Goal: Navigation & Orientation: Find specific page/section

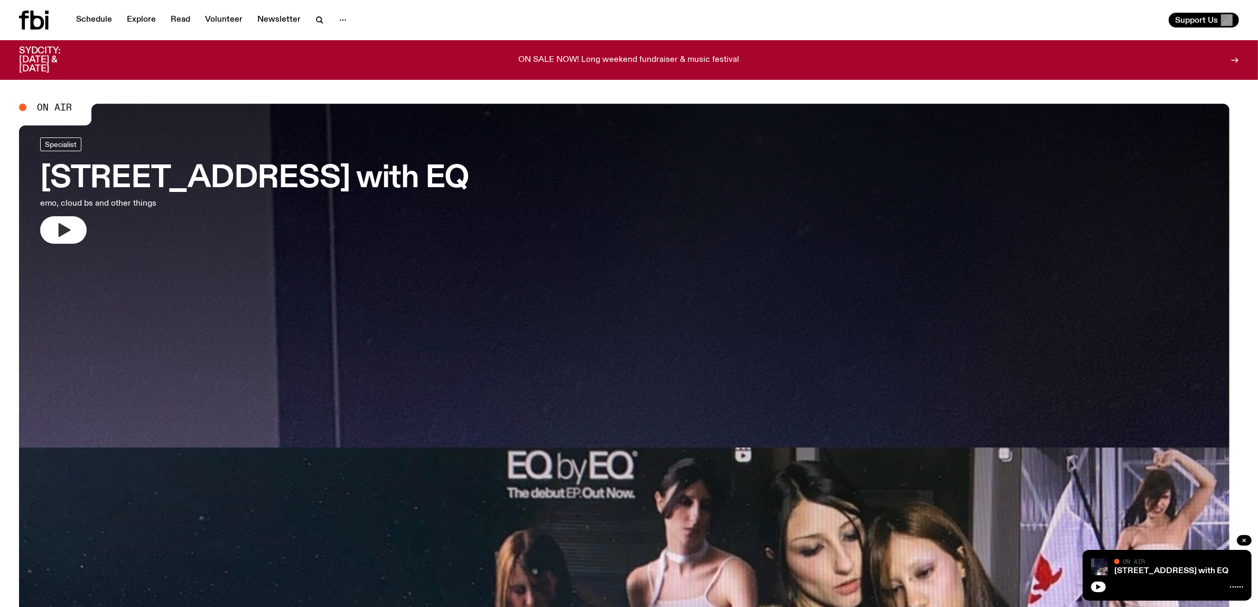
click at [87, 244] on button "button" at bounding box center [63, 229] width 47 height 27
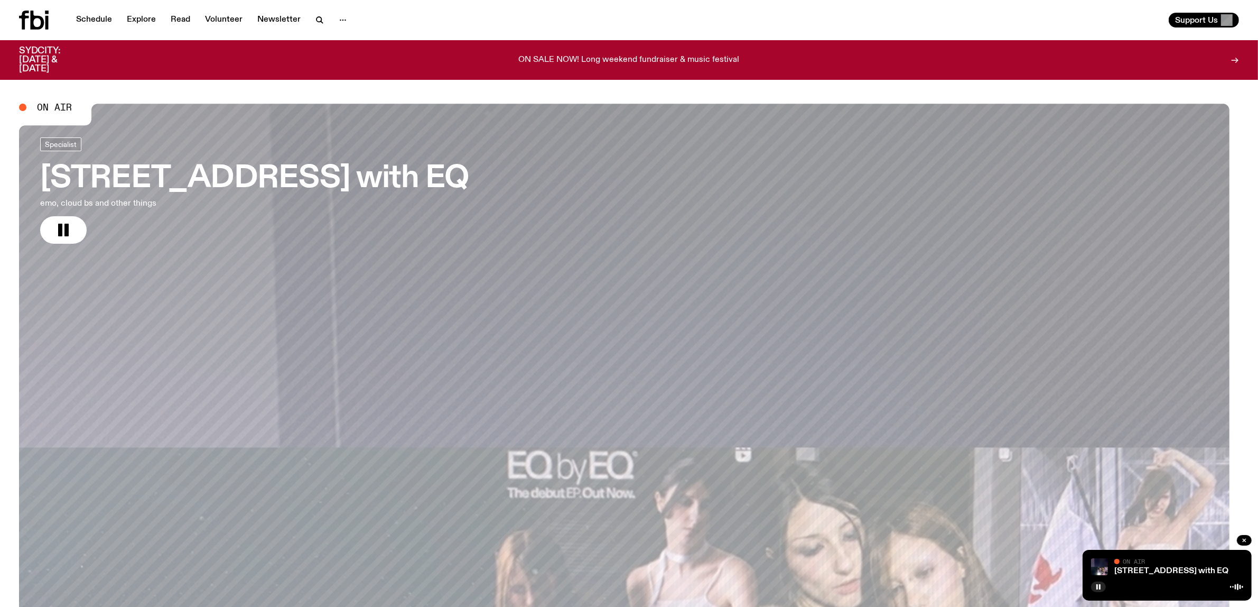
click at [352, 154] on div "Specialist" at bounding box center [254, 145] width 429 height 17
click at [115, 19] on link "Schedule" at bounding box center [94, 20] width 49 height 15
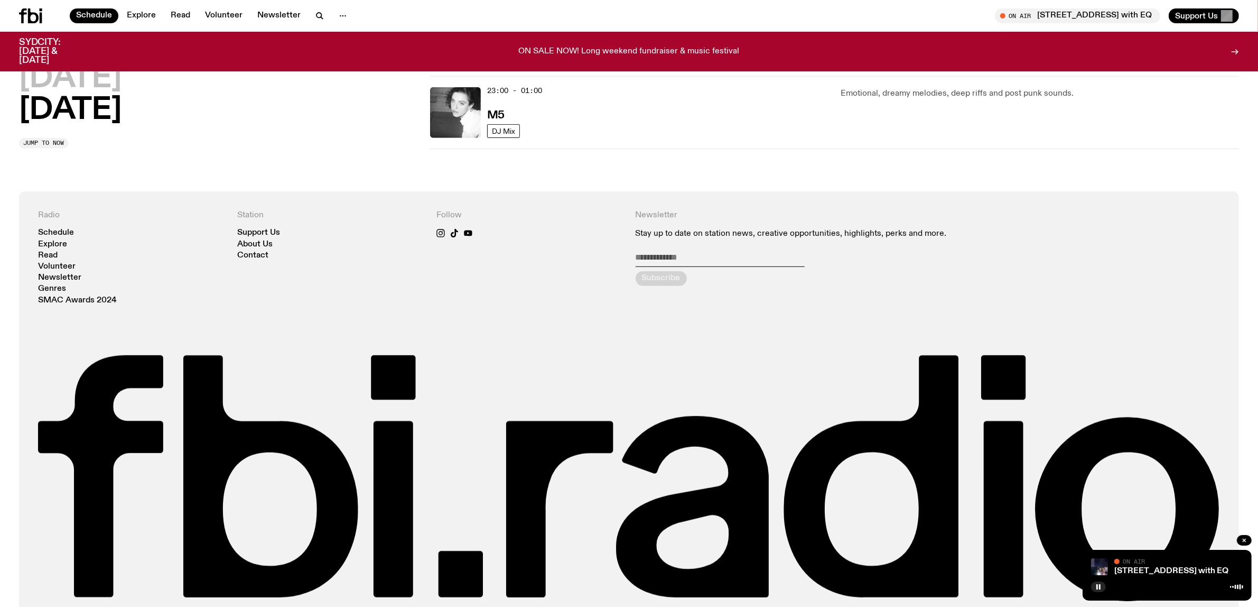
scroll to position [767, 0]
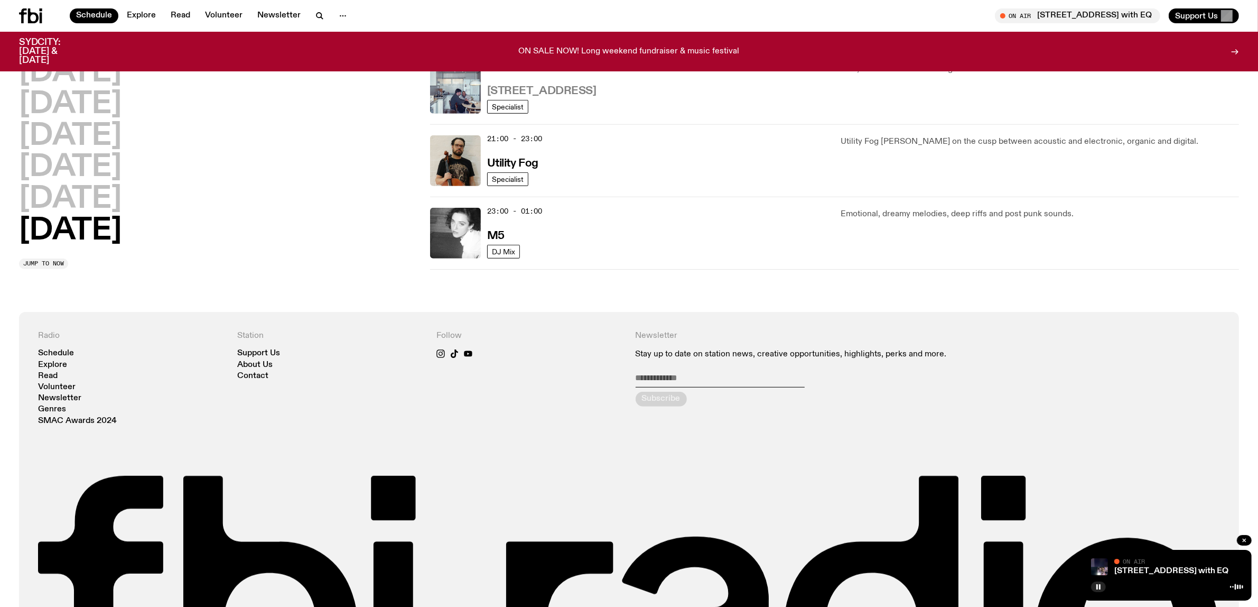
click at [549, 97] on h3 "[STREET_ADDRESS]" at bounding box center [541, 91] width 109 height 11
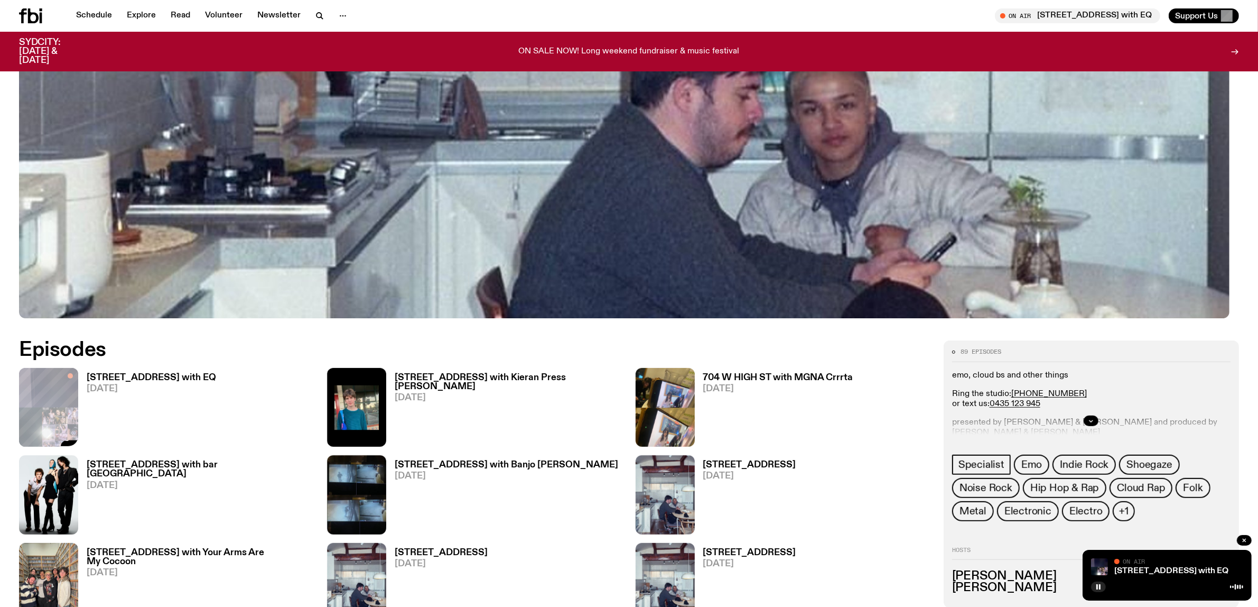
scroll to position [519, 0]
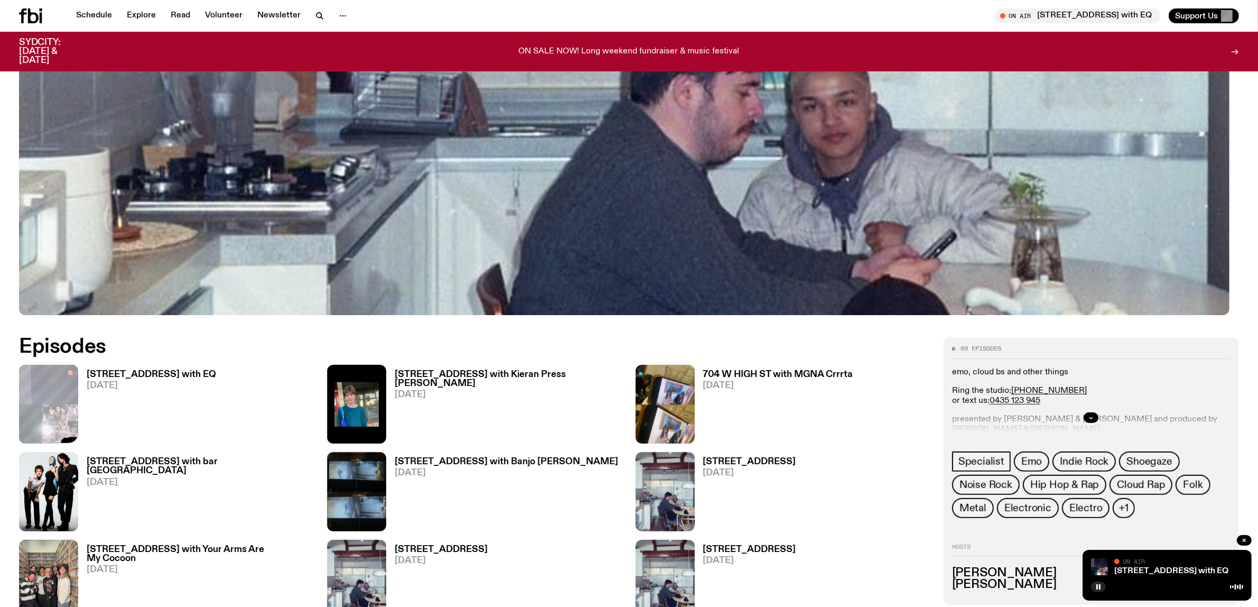
click at [174, 379] on h3 "[STREET_ADDRESS] with EQ" at bounding box center [151, 374] width 129 height 9
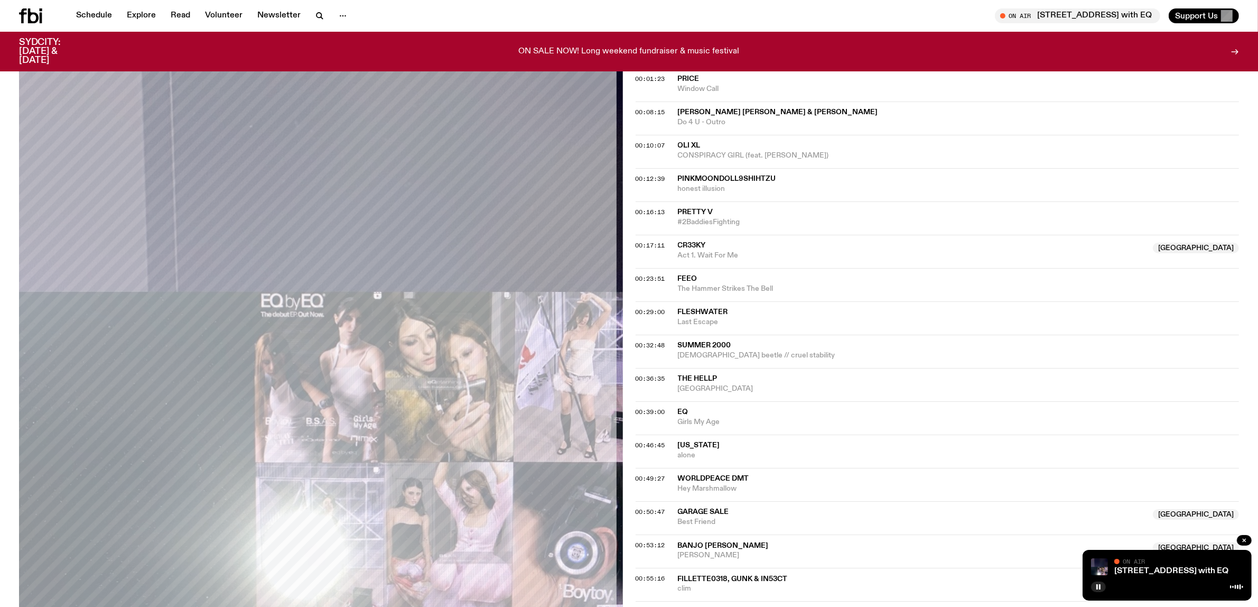
scroll to position [388, 0]
